Goal: Information Seeking & Learning: Understand process/instructions

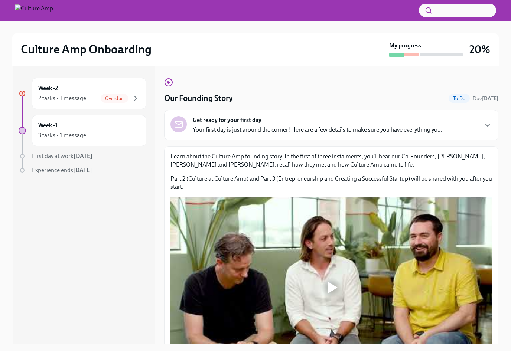
click at [337, 290] on div at bounding box center [333, 288] width 10 height 12
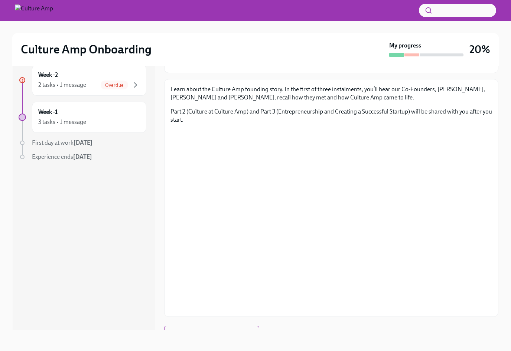
scroll to position [13, 0]
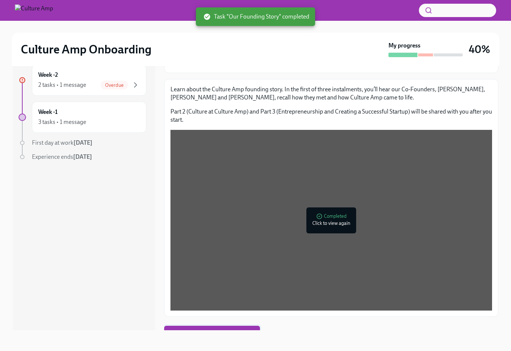
click at [204, 336] on span "Next task : Get to know our values" at bounding box center [211, 333] width 85 height 7
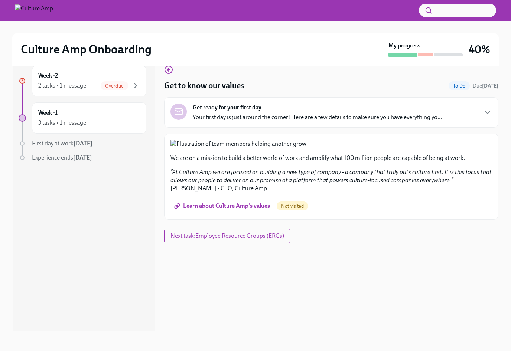
scroll to position [211, 0]
click at [208, 210] on span "Learn about Culture Amp's values" at bounding box center [223, 205] width 94 height 7
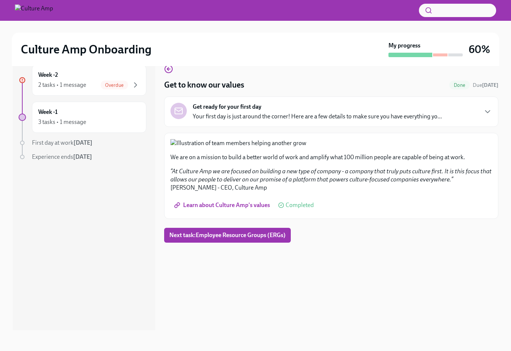
scroll to position [24, 0]
click at [231, 243] on button "Next task : Employee Resource Groups (ERGs)" at bounding box center [227, 235] width 127 height 15
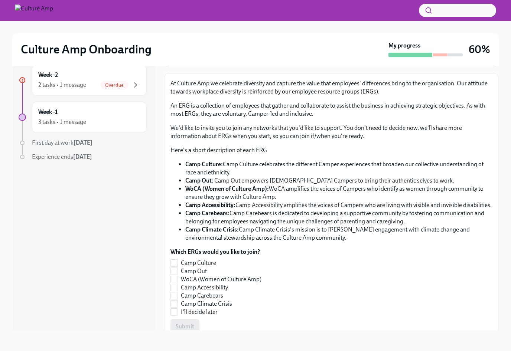
scroll to position [59, 0]
click at [174, 260] on input "Camp Culture" at bounding box center [174, 263] width 7 height 7
checkbox input "true"
click at [175, 309] on input "I'll decide later" at bounding box center [174, 312] width 7 height 7
checkbox input "true"
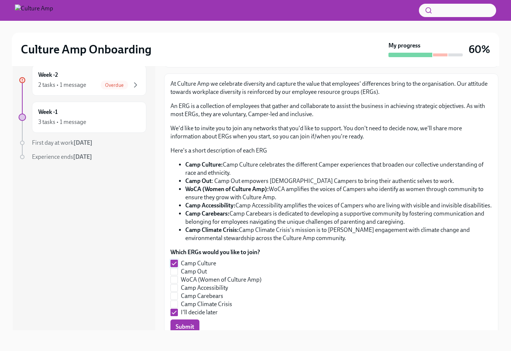
click at [175, 260] on input "Camp Culture" at bounding box center [174, 263] width 7 height 7
checkbox input "false"
click at [183, 323] on span "Submit" at bounding box center [185, 326] width 19 height 7
checkbox input "true"
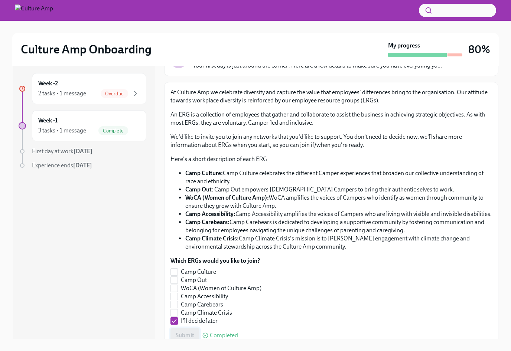
scroll to position [0, 0]
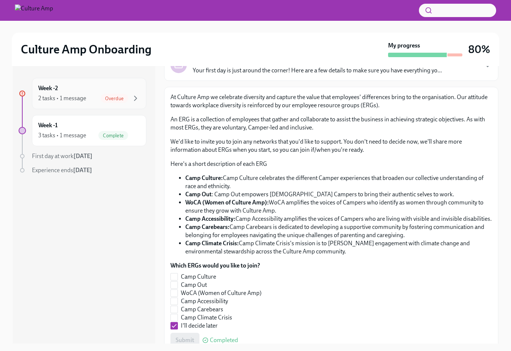
click at [119, 99] on span "Overdue" at bounding box center [114, 99] width 27 height 6
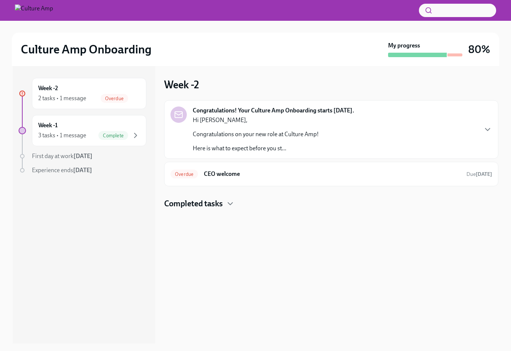
click at [258, 128] on div "Hi [PERSON_NAME], Congratulations on your new role at Culture Amp! Here is what…" at bounding box center [256, 134] width 126 height 36
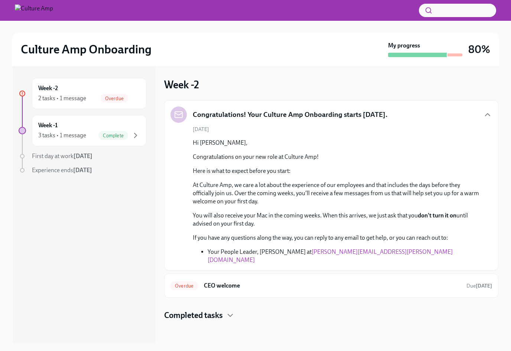
scroll to position [1, 0]
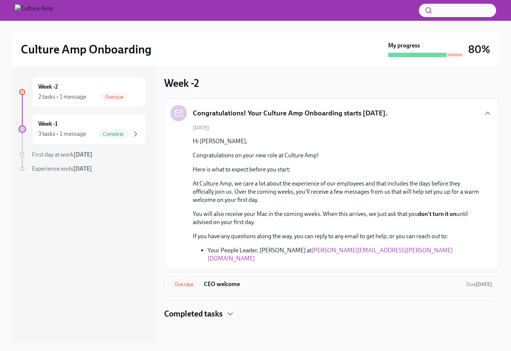
click at [181, 282] on span "Overdue" at bounding box center [183, 285] width 27 height 6
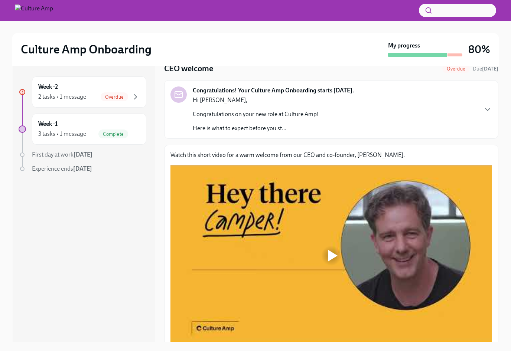
scroll to position [28, 0]
click at [330, 255] on div at bounding box center [333, 256] width 10 height 12
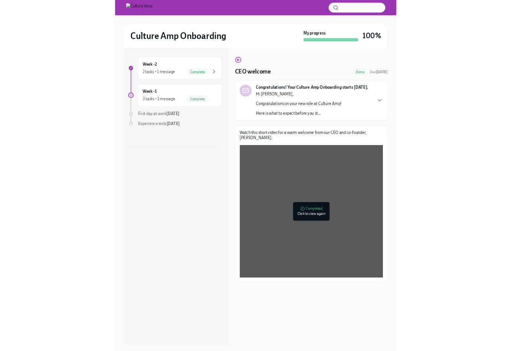
scroll to position [0, 0]
